Goal: Information Seeking & Learning: Learn about a topic

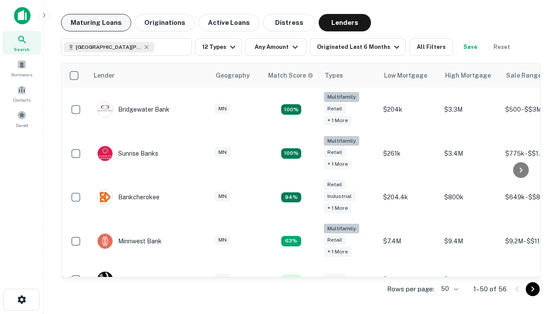
click at [96, 23] on button "Maturing Loans" at bounding box center [96, 22] width 70 height 17
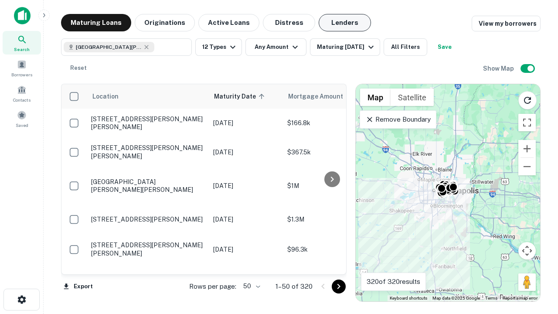
click at [345, 23] on button "Lenders" at bounding box center [345, 22] width 52 height 17
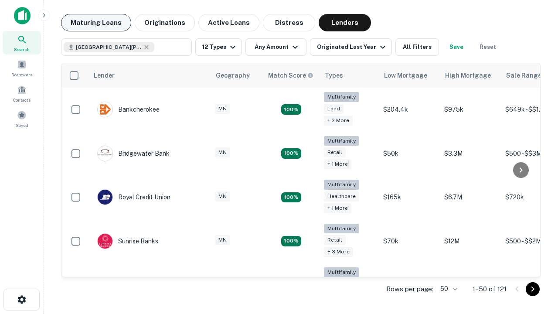
click at [96, 23] on button "Maturing Loans" at bounding box center [96, 22] width 70 height 17
